Goal: Find specific page/section: Find specific page/section

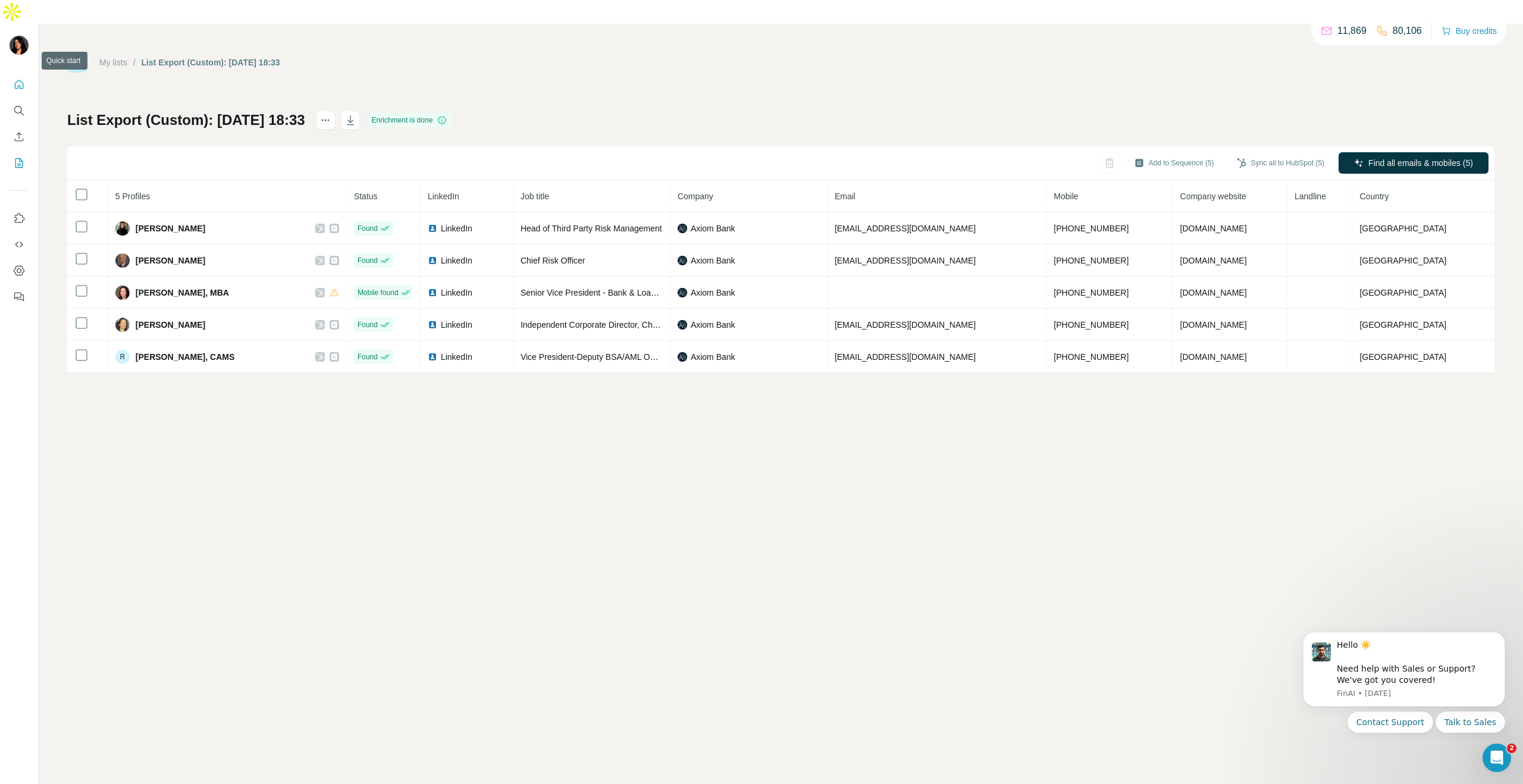
click at [18, 74] on button "Quick start" at bounding box center [19, 85] width 19 height 22
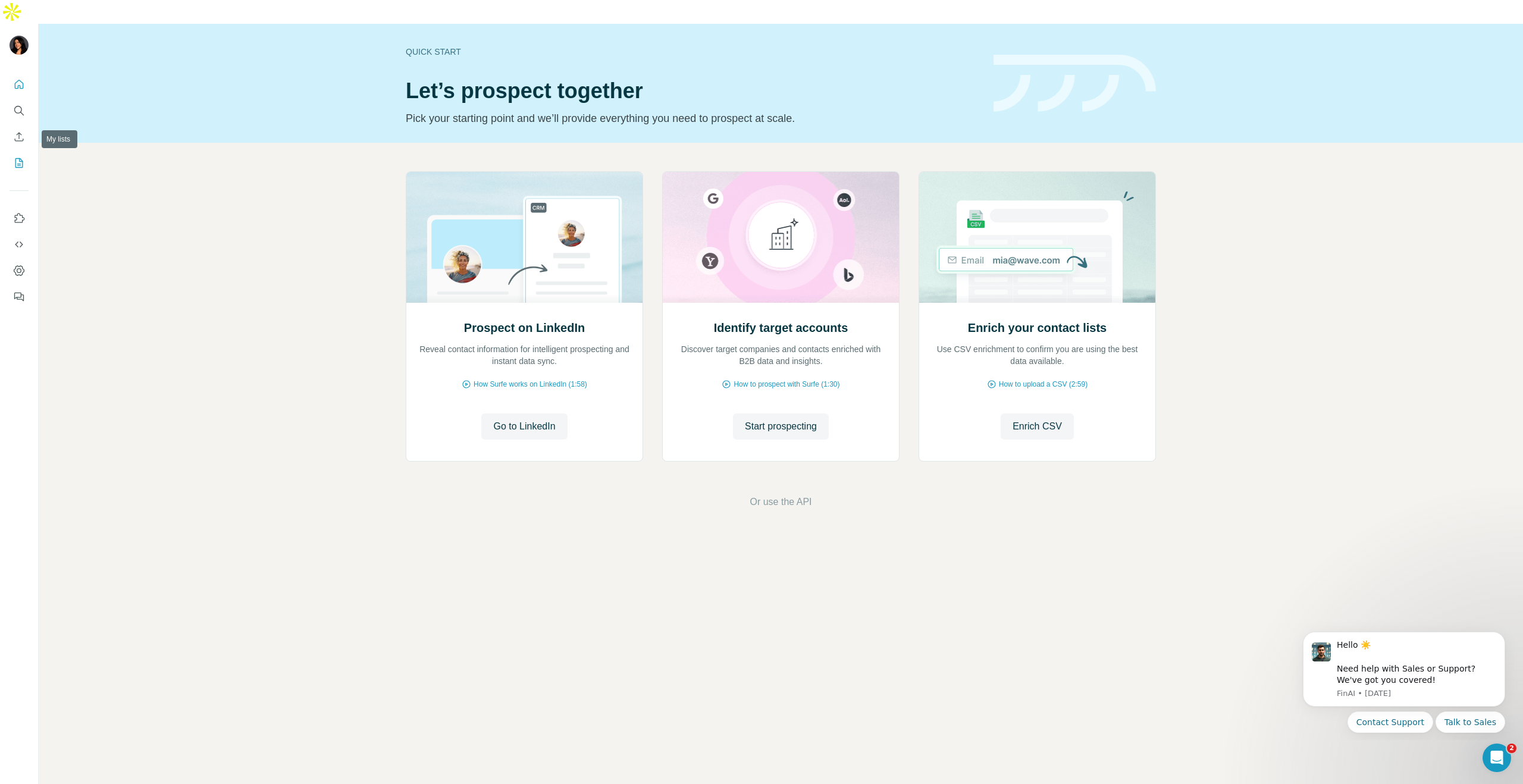
click at [19, 158] on icon "My lists" at bounding box center [20, 162] width 6 height 8
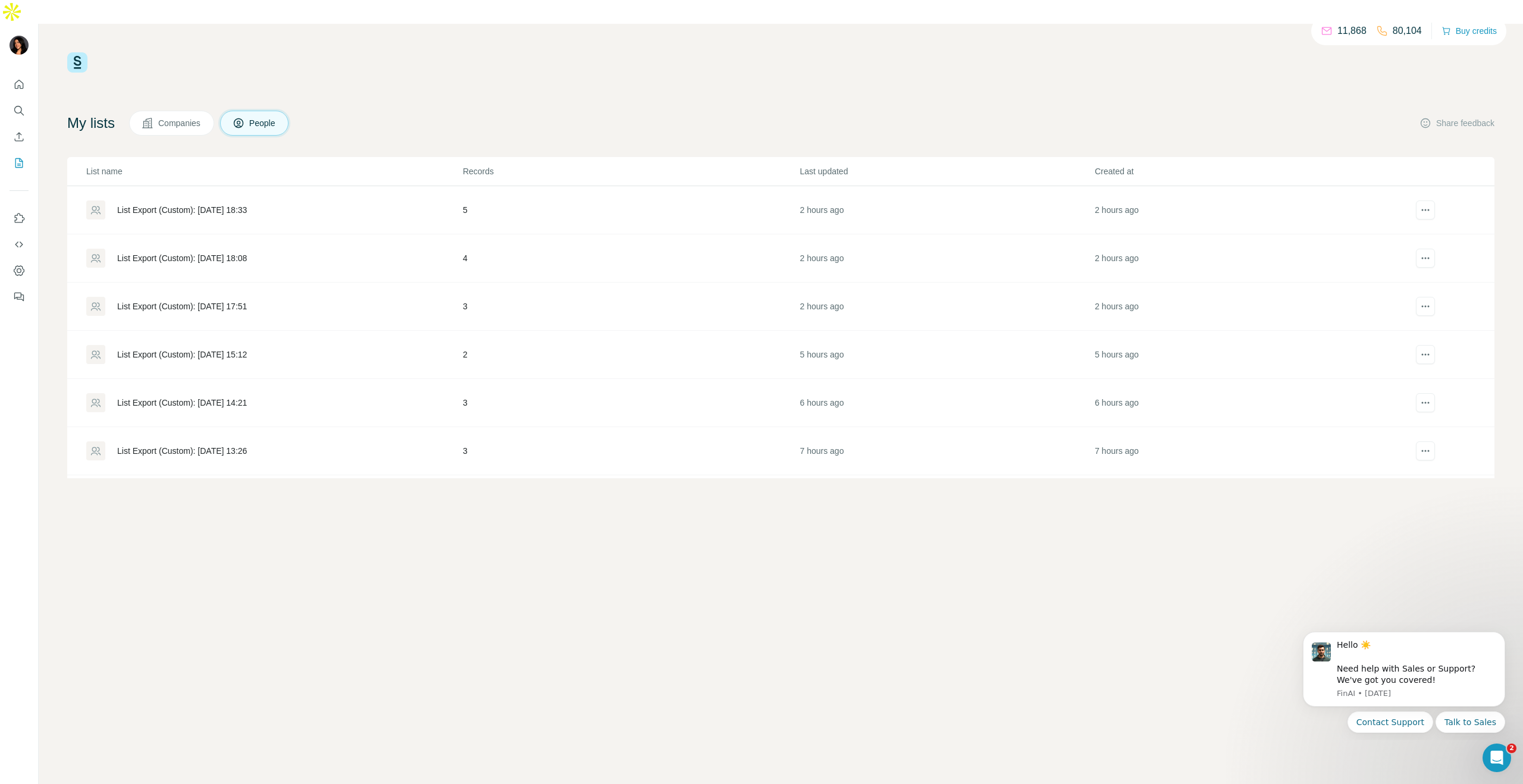
click at [209, 253] on div "List Export (Custom): [DATE] 18:08" at bounding box center [182, 259] width 130 height 12
